Goal: Task Accomplishment & Management: Use online tool/utility

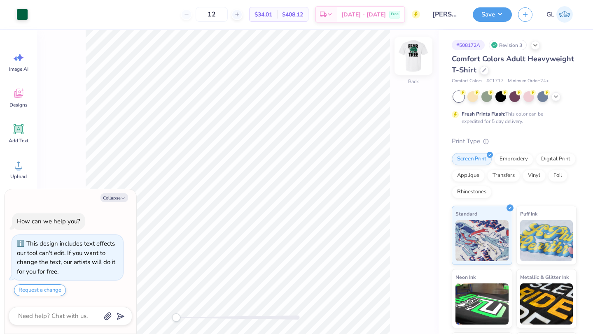
click at [420, 61] on img at bounding box center [413, 56] width 33 height 33
click at [113, 197] on button "Collapse" at bounding box center [114, 198] width 28 height 9
type textarea "x"
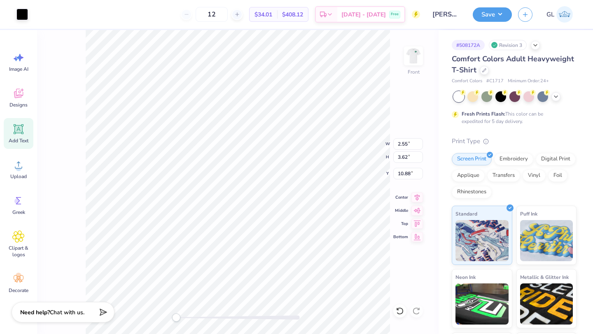
click at [17, 139] on span "Add Text" at bounding box center [19, 141] width 20 height 7
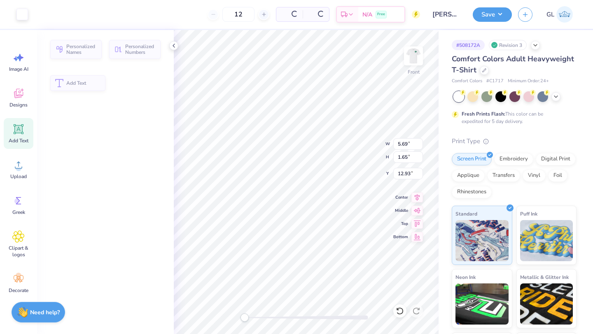
type input "5.69"
type input "1.65"
type input "12.93"
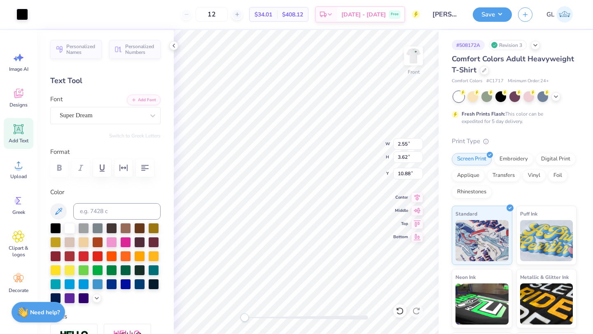
type input "2.28"
